Goal: Task Accomplishment & Management: Use online tool/utility

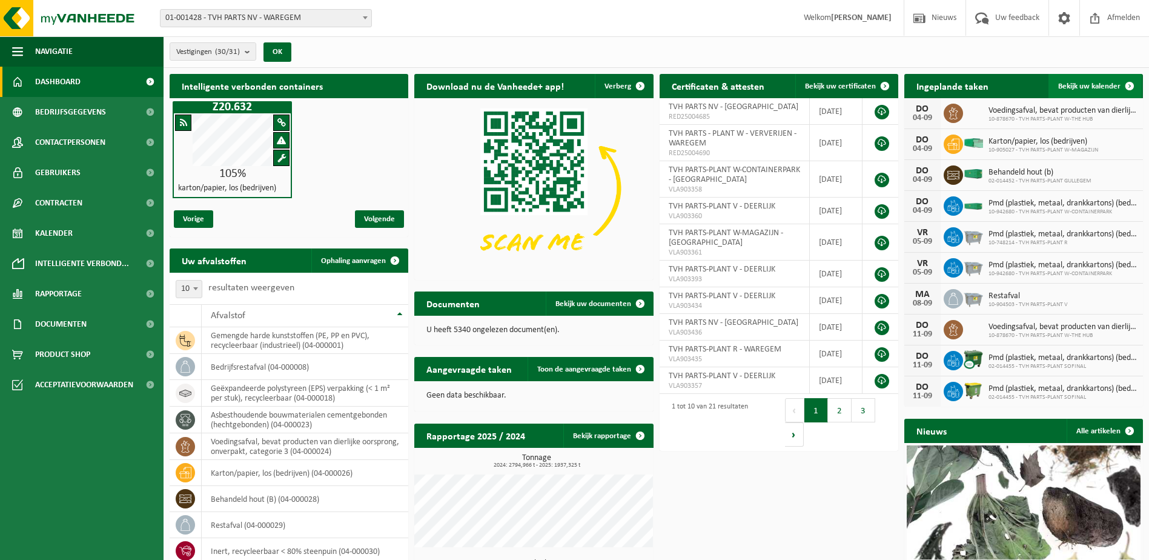
click at [1130, 84] on span at bounding box center [1130, 86] width 24 height 24
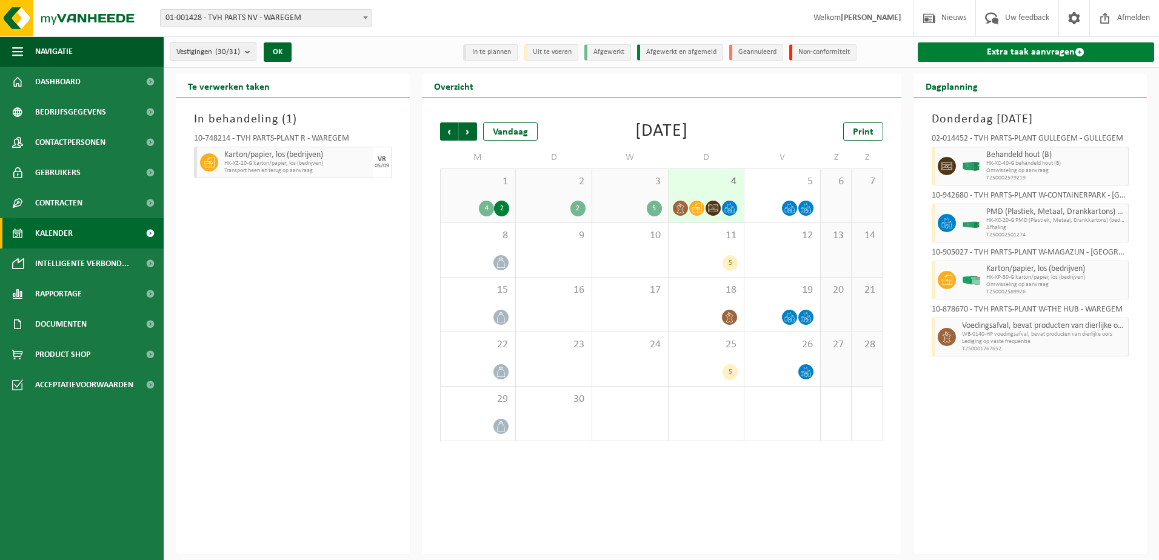
click at [1079, 46] on link "Extra taak aanvragen" at bounding box center [1035, 51] width 237 height 19
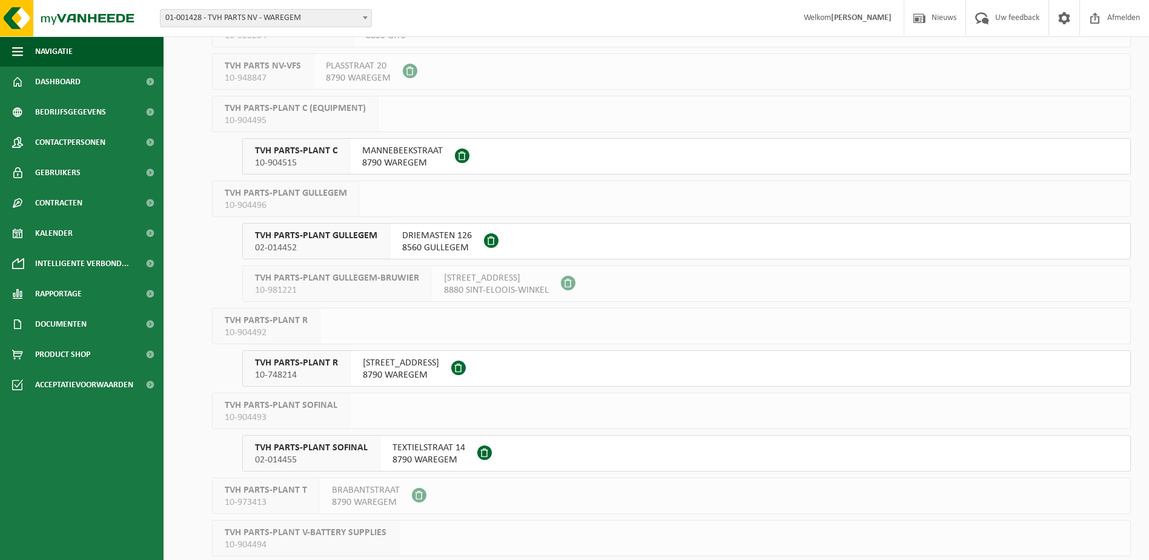
scroll to position [424, 0]
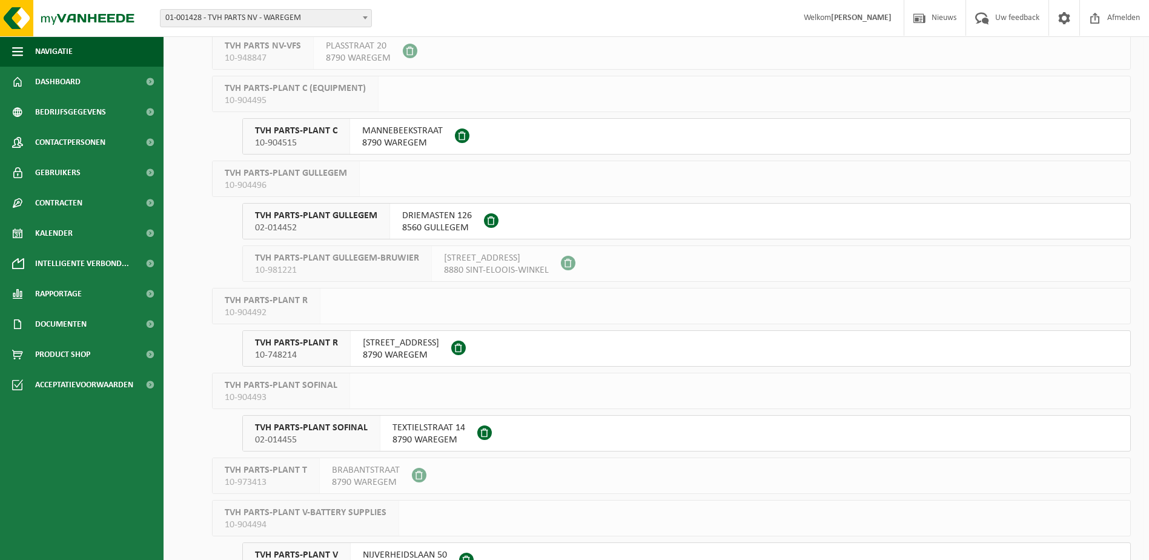
click at [284, 339] on span "TVH PARTS-PLANT R" at bounding box center [296, 343] width 83 height 12
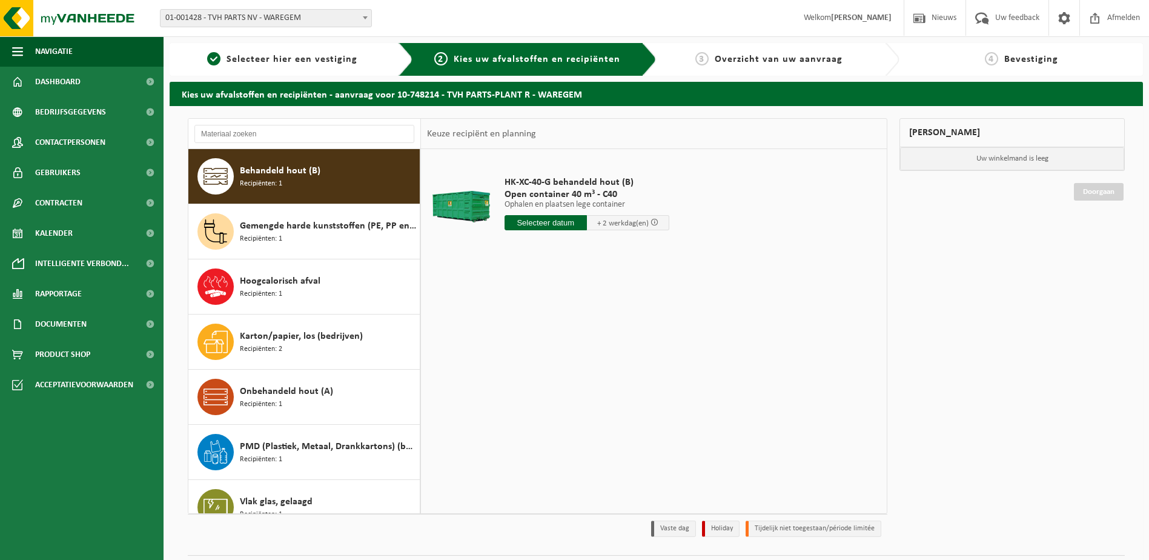
click at [556, 224] on input "text" at bounding box center [546, 222] width 82 height 15
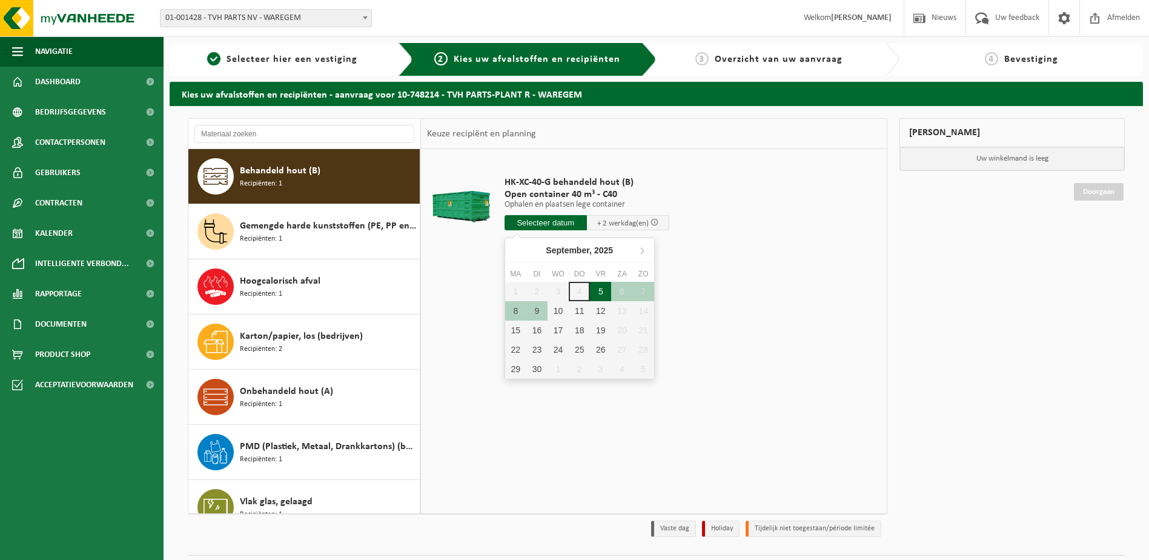
click at [601, 287] on div "5" at bounding box center [600, 291] width 21 height 19
type input "Van 2025-09-05"
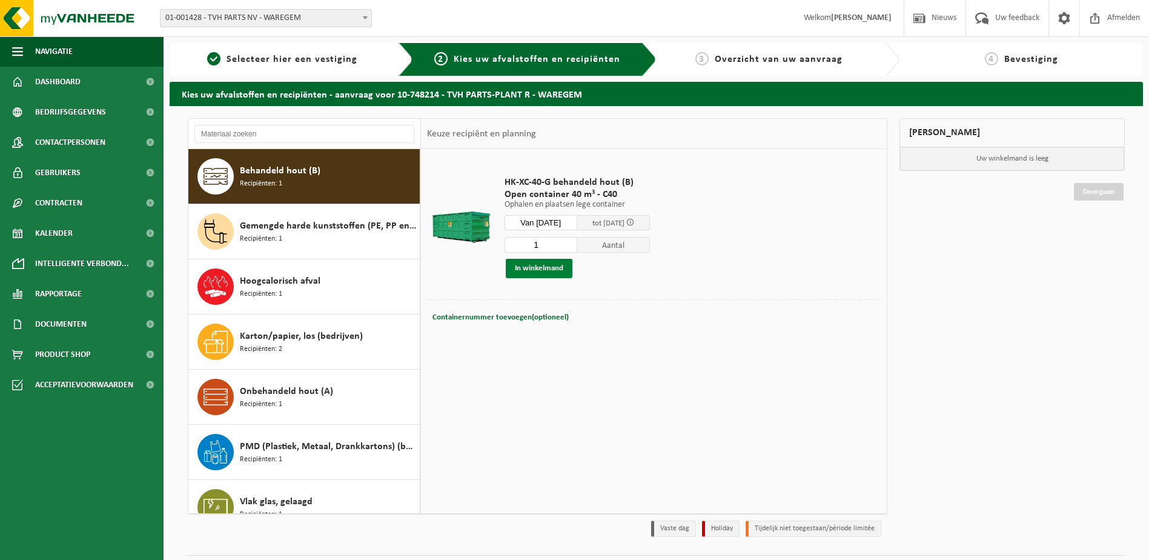
click at [555, 269] on button "In winkelmand" at bounding box center [539, 268] width 67 height 19
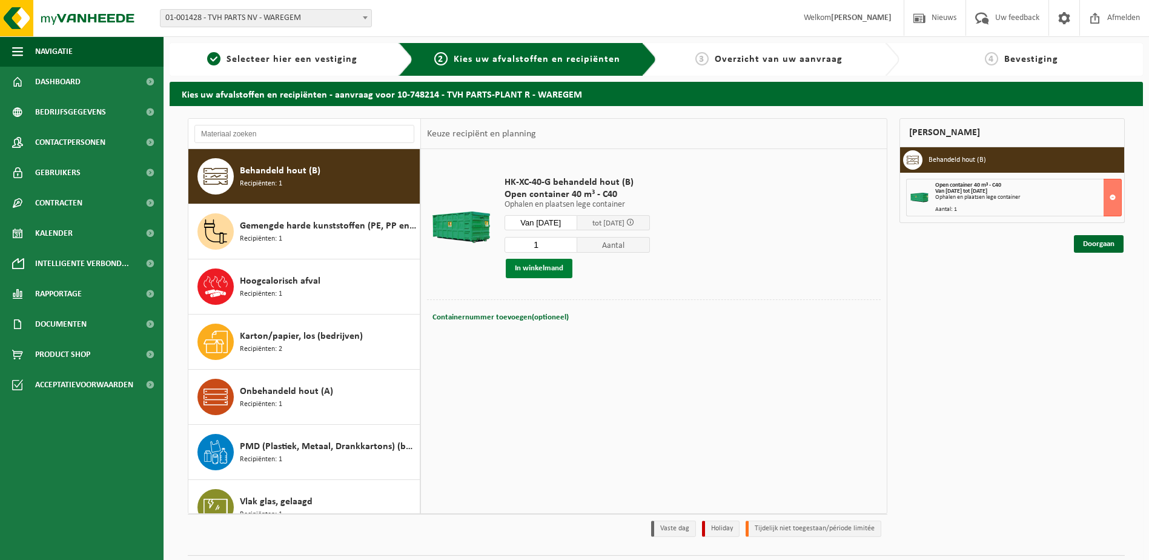
click at [538, 271] on button "In winkelmand" at bounding box center [539, 268] width 67 height 19
click at [1099, 244] on link "Doorgaan" at bounding box center [1099, 244] width 50 height 18
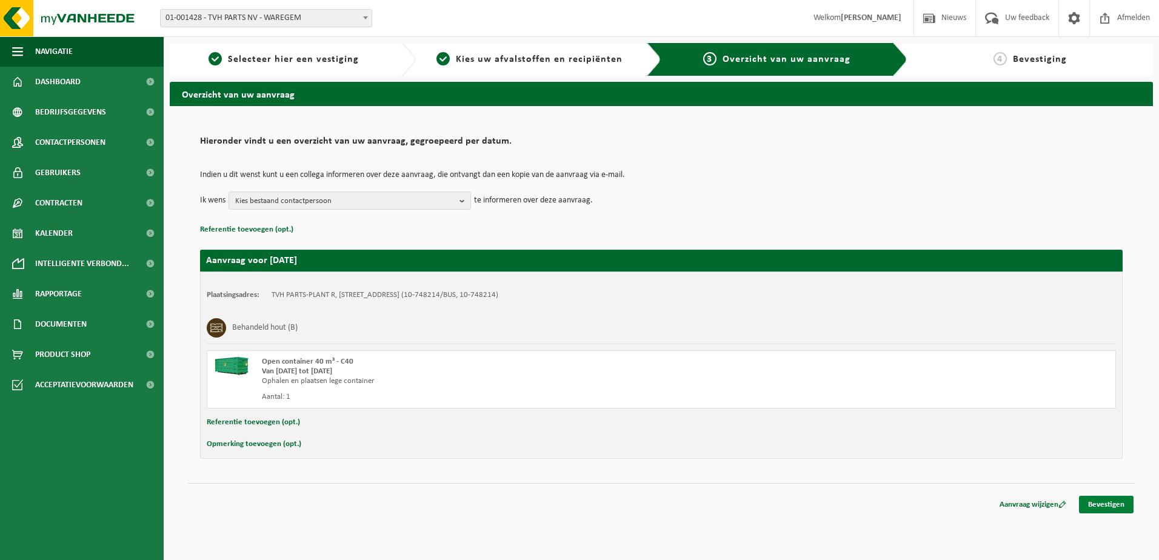
click at [1102, 502] on link "Bevestigen" at bounding box center [1106, 505] width 55 height 18
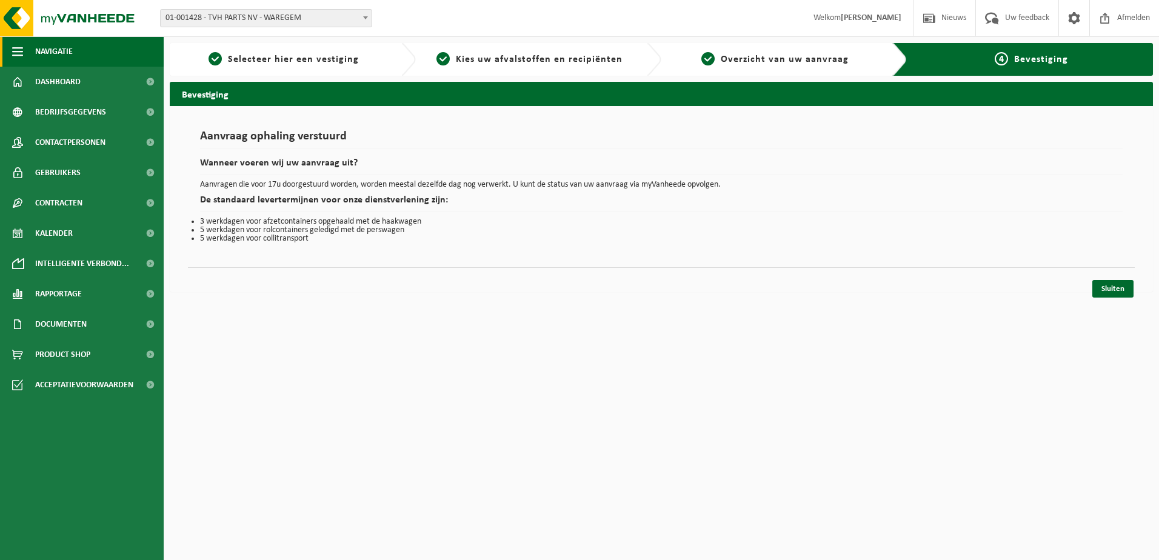
click at [57, 45] on span "Navigatie" at bounding box center [54, 51] width 38 height 30
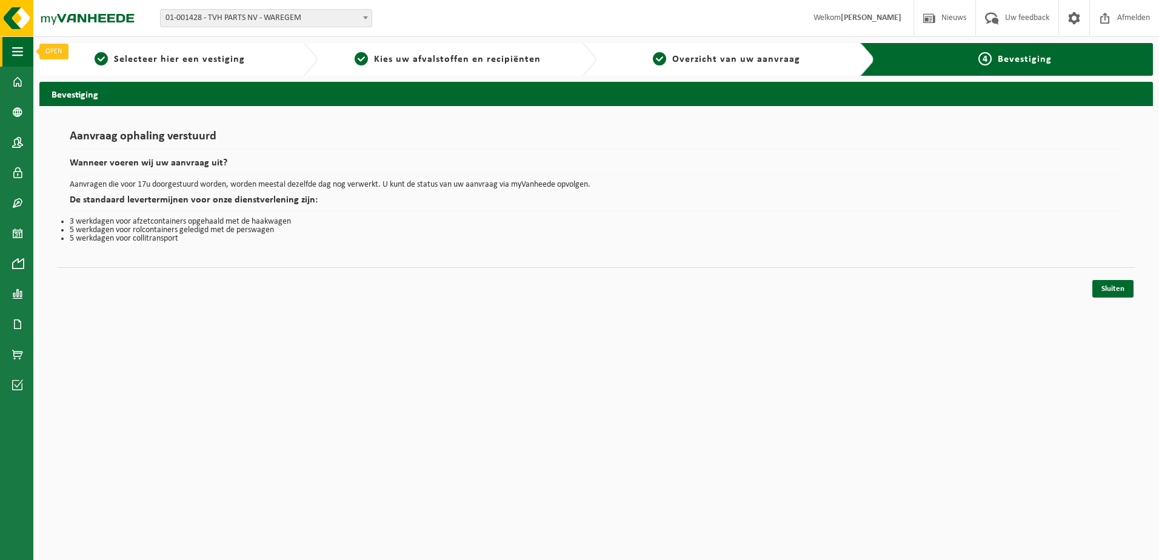
click at [23, 51] on button "Navigatie" at bounding box center [16, 51] width 33 height 30
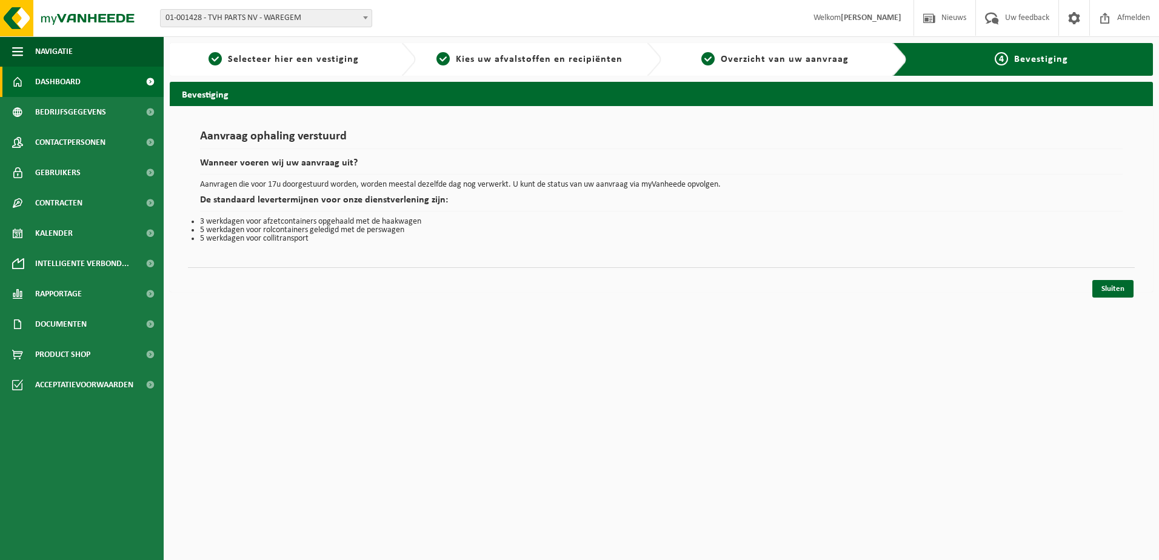
click at [42, 79] on span "Dashboard" at bounding box center [57, 82] width 45 height 30
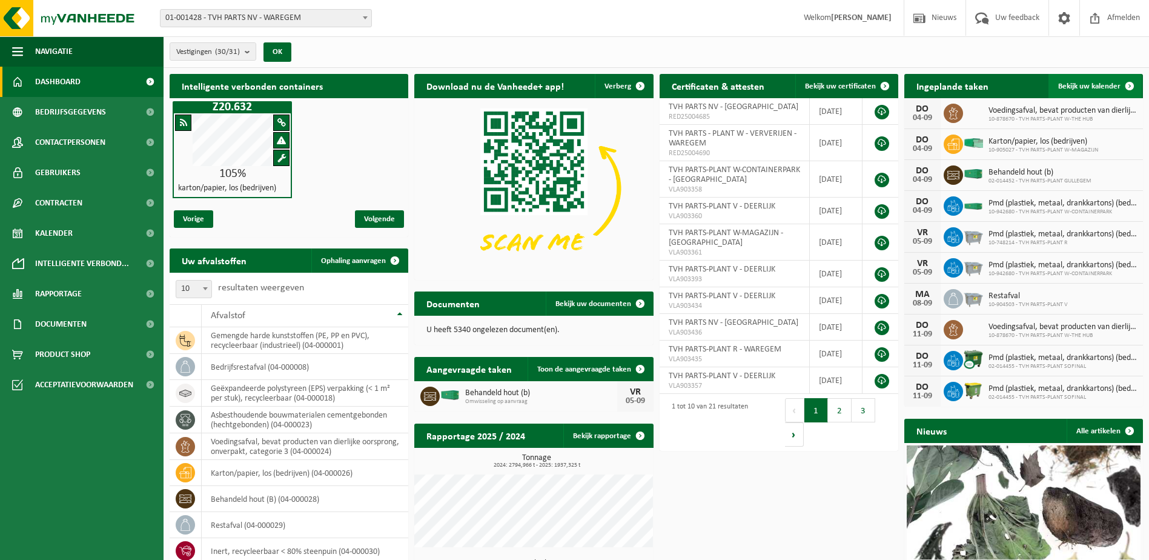
click at [1129, 84] on span at bounding box center [1130, 86] width 24 height 24
